Goal: Check status: Check status

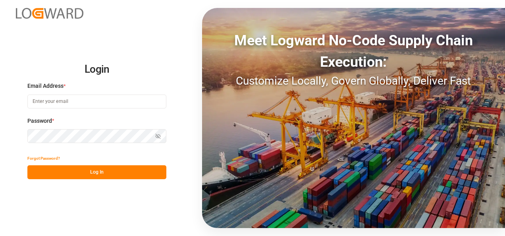
type input "[EMAIL_ADDRESS][DOMAIN_NAME]"
click at [111, 170] on button "Log In" at bounding box center [96, 172] width 139 height 14
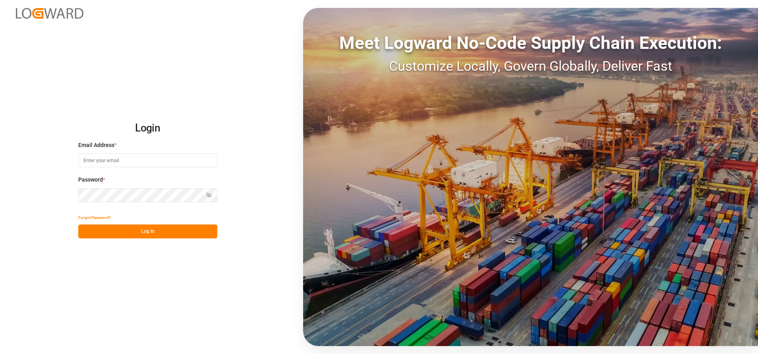
type input "[EMAIL_ADDRESS][DOMAIN_NAME]"
click at [180, 235] on button "Log In" at bounding box center [147, 231] width 139 height 14
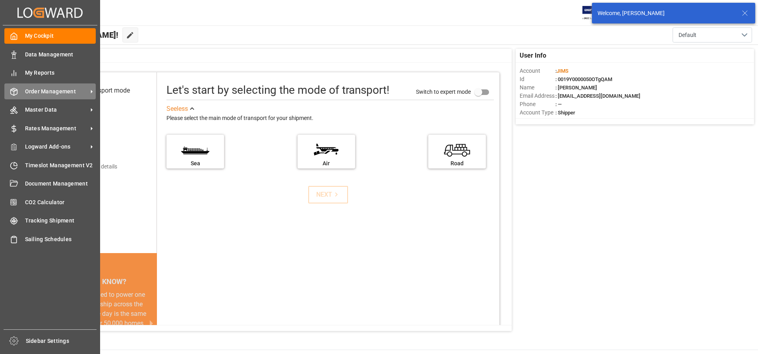
click at [13, 91] on icon at bounding box center [14, 92] width 8 height 8
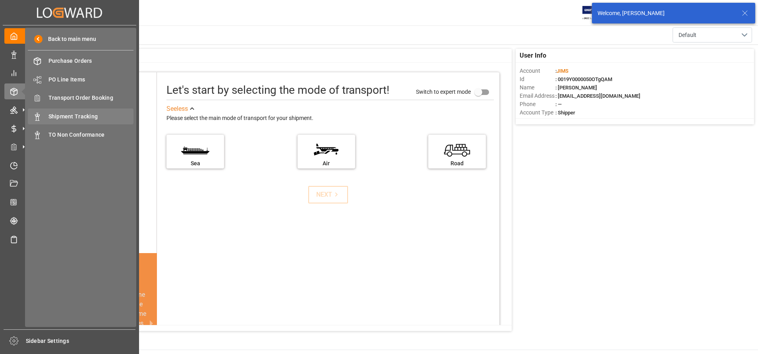
click at [58, 113] on span "Shipment Tracking" at bounding box center [90, 116] width 85 height 8
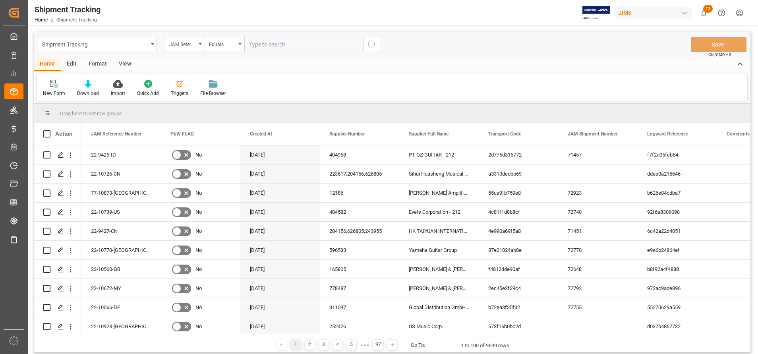
click at [188, 48] on div "JAM Reference Number" at bounding box center [182, 43] width 27 height 9
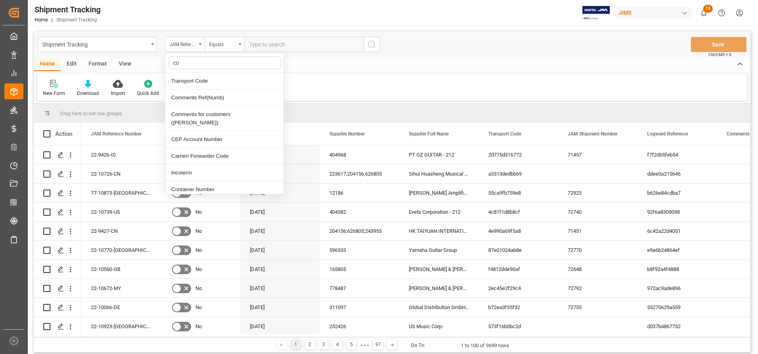
type input "con"
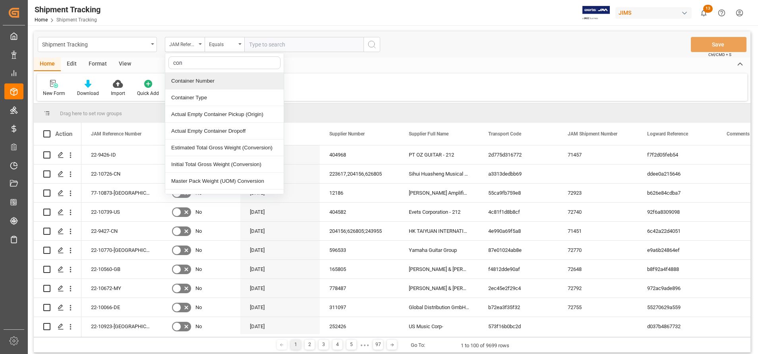
drag, startPoint x: 219, startPoint y: 79, endPoint x: 256, endPoint y: 63, distance: 40.1
click at [219, 79] on div "Container Number" at bounding box center [224, 81] width 118 height 17
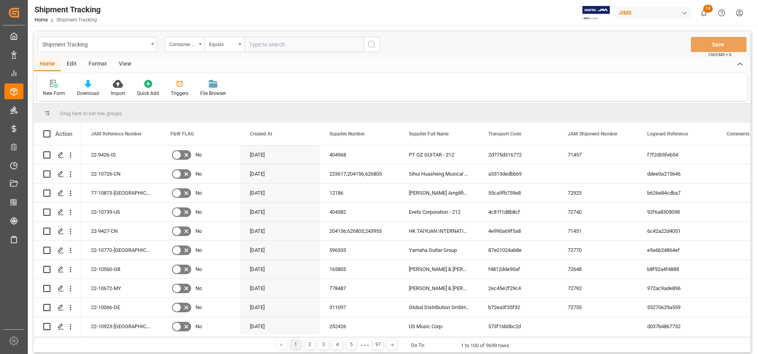
click at [314, 41] on input "text" at bounding box center [303, 44] width 119 height 15
paste input "FSCU4962790"
click at [363, 48] on input "FSCU4962790" at bounding box center [303, 44] width 119 height 15
click at [324, 47] on input "FSCU4962790" at bounding box center [303, 44] width 119 height 15
type input "FSCU4962790"
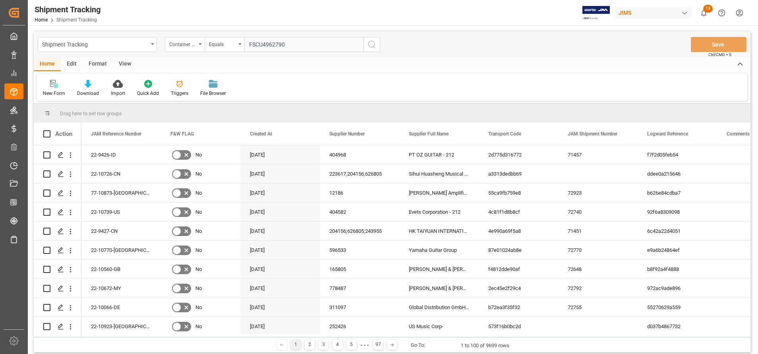
click at [376, 44] on icon "search button" at bounding box center [372, 45] width 10 height 10
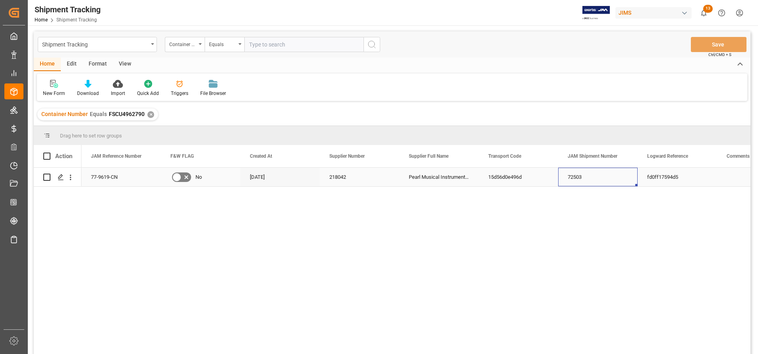
click at [562, 178] on div "72503" at bounding box center [597, 177] width 79 height 19
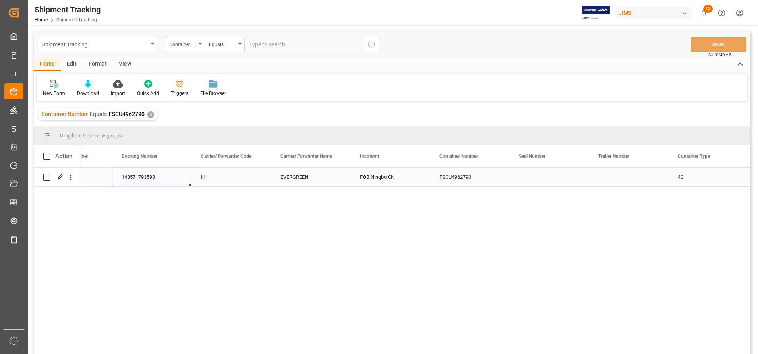
click at [147, 177] on div "143571793593" at bounding box center [151, 177] width 79 height 19
click at [168, 175] on div "143571793593" at bounding box center [151, 177] width 79 height 19
drag, startPoint x: 164, startPoint y: 180, endPoint x: 124, endPoint y: 176, distance: 39.9
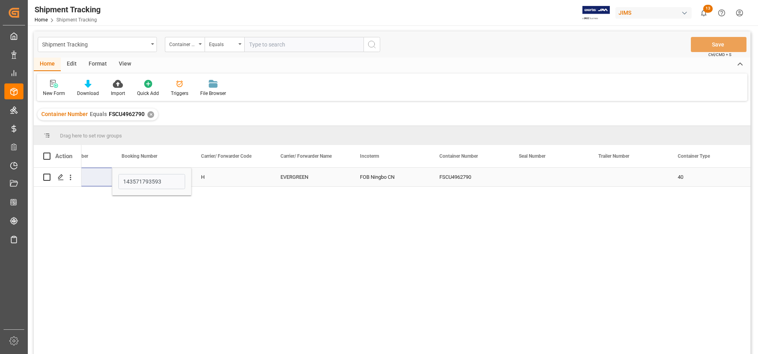
click at [530, 176] on div "Press SPACE to select this row." at bounding box center [548, 177] width 79 height 19
click at [531, 176] on div "Press SPACE to select this row." at bounding box center [548, 177] width 79 height 19
click at [533, 173] on div "Press SPACE to select this row." at bounding box center [548, 177] width 79 height 19
click at [533, 178] on div "Press SPACE to select this row." at bounding box center [548, 177] width 79 height 19
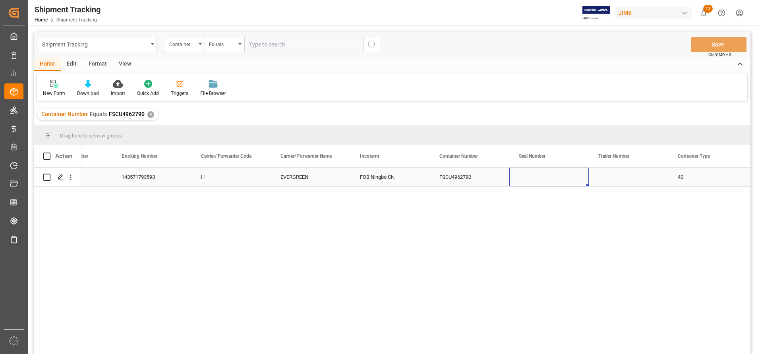
click at [533, 178] on div "Press SPACE to select this row." at bounding box center [548, 177] width 79 height 19
click at [534, 177] on input "Press SPACE to select this row." at bounding box center [549, 181] width 67 height 15
type input "EMCWBU5284"
click at [460, 171] on div "FSCU4962790" at bounding box center [469, 177] width 79 height 19
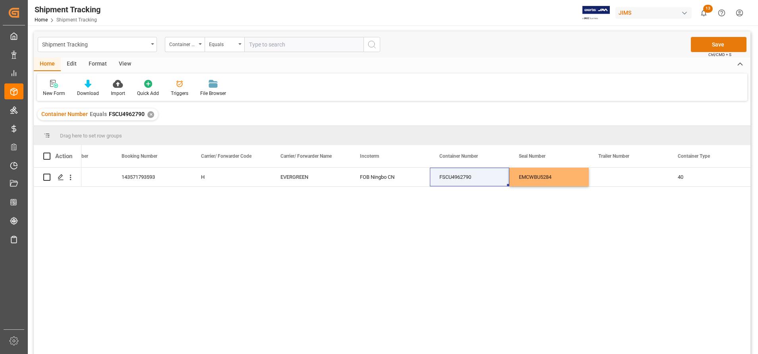
click at [712, 43] on button "Save" at bounding box center [719, 44] width 56 height 15
